Goal: Task Accomplishment & Management: Manage account settings

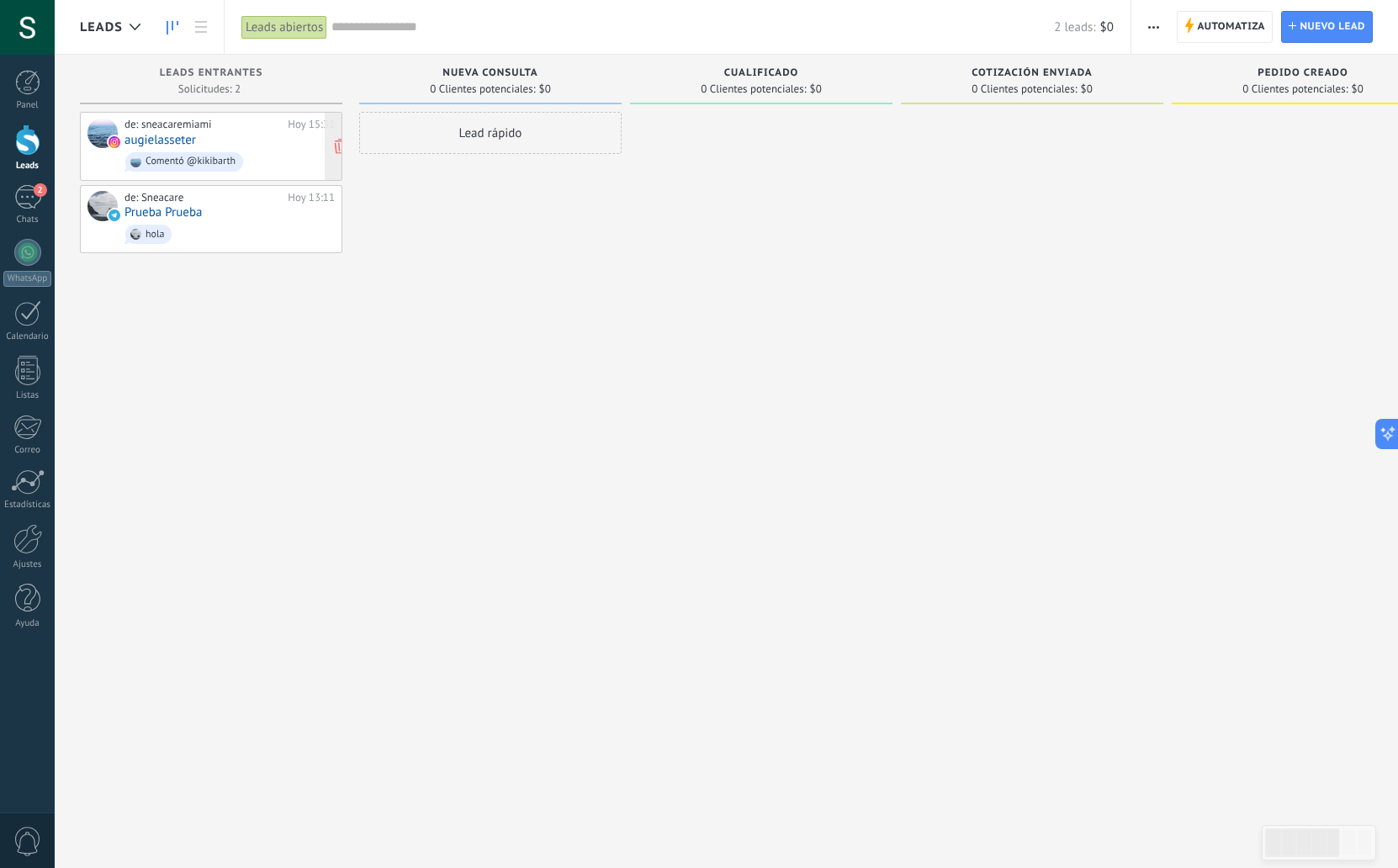
click at [248, 126] on div "de: sneacaremiami" at bounding box center [202, 124] width 157 height 14
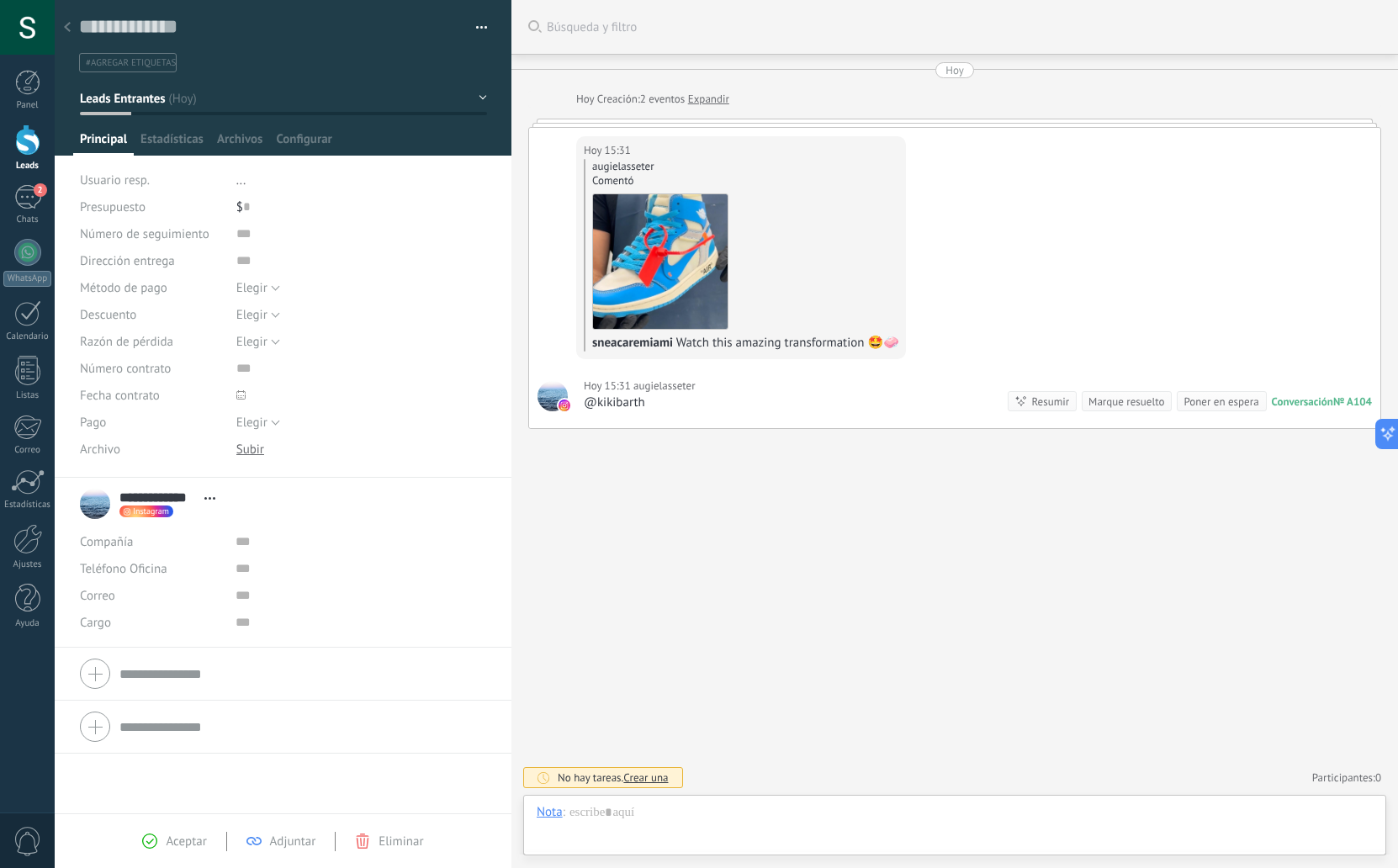
scroll to position [26, 0]
click at [57, 20] on div at bounding box center [67, 28] width 24 height 33
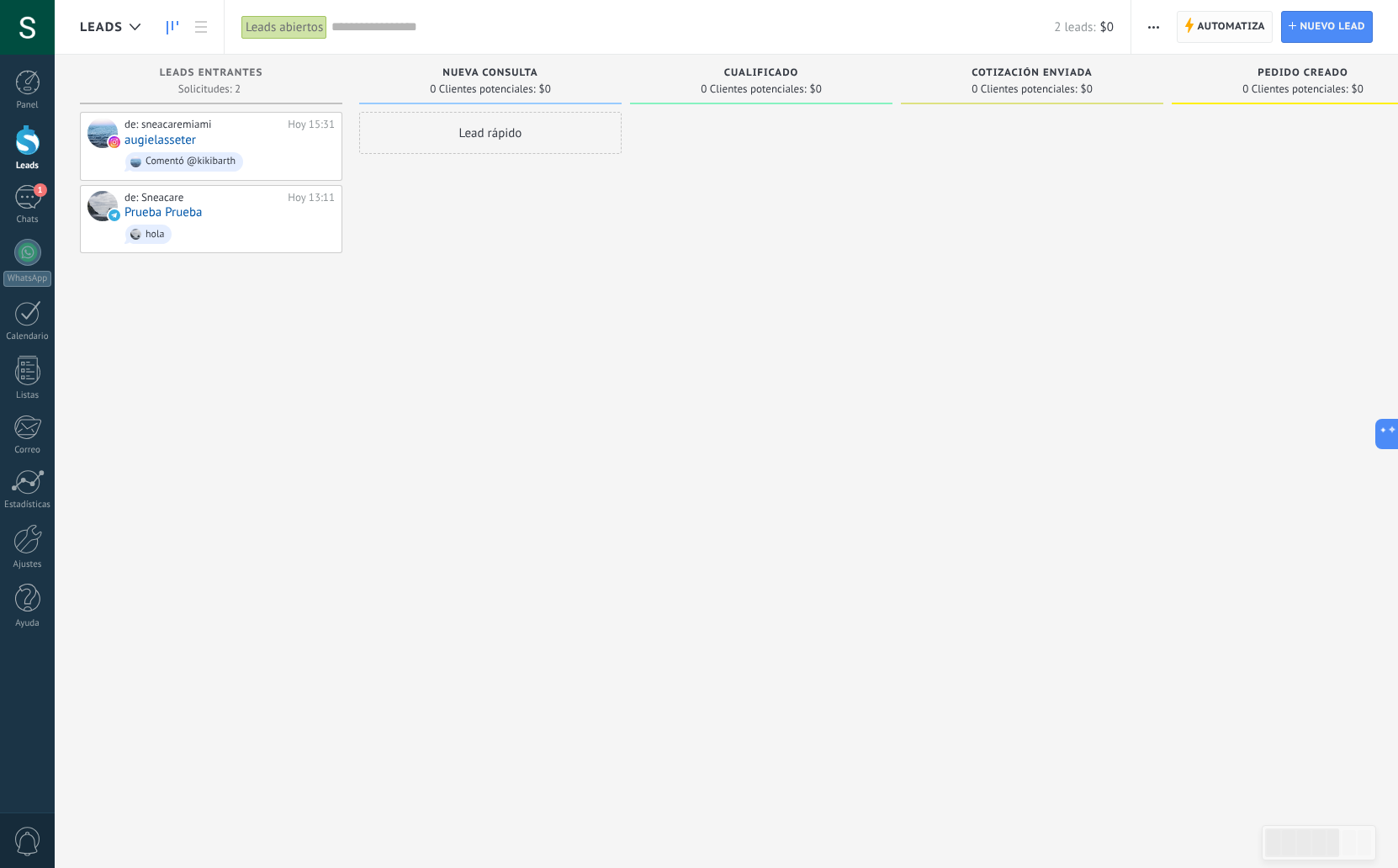
click at [1205, 26] on span "Automatiza" at bounding box center [1231, 27] width 68 height 31
